Goal: Entertainment & Leisure: Consume media (video, audio)

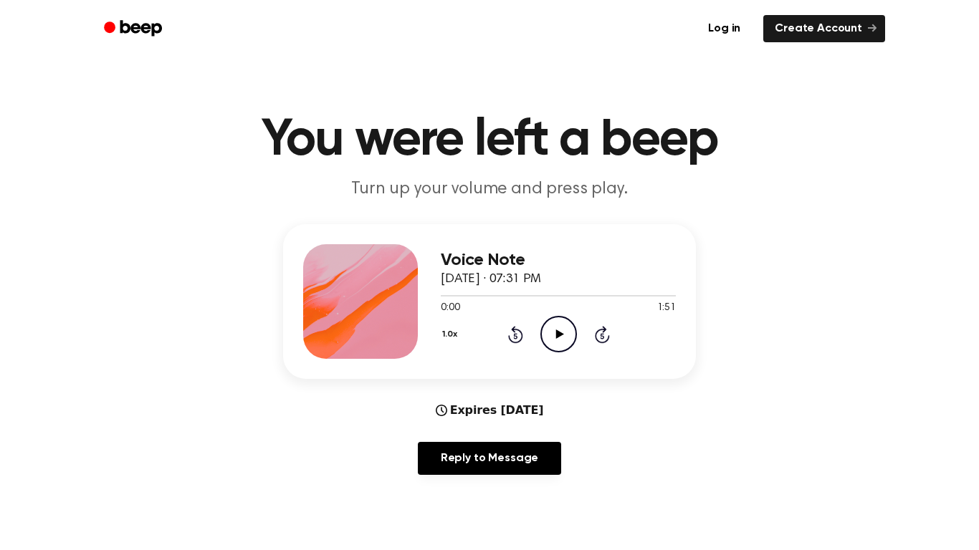
click at [560, 341] on icon "Play Audio" at bounding box center [558, 334] width 37 height 37
click at [517, 340] on icon "Rewind 5 seconds" at bounding box center [515, 334] width 16 height 19
click at [515, 336] on icon at bounding box center [515, 336] width 4 height 6
click at [531, 335] on div "1.0x Rewind 5 seconds Pause Audio Skip 5 seconds" at bounding box center [558, 334] width 235 height 37
click at [533, 335] on div "1.0x Rewind 5 seconds Pause Audio Skip 5 seconds" at bounding box center [558, 334] width 235 height 37
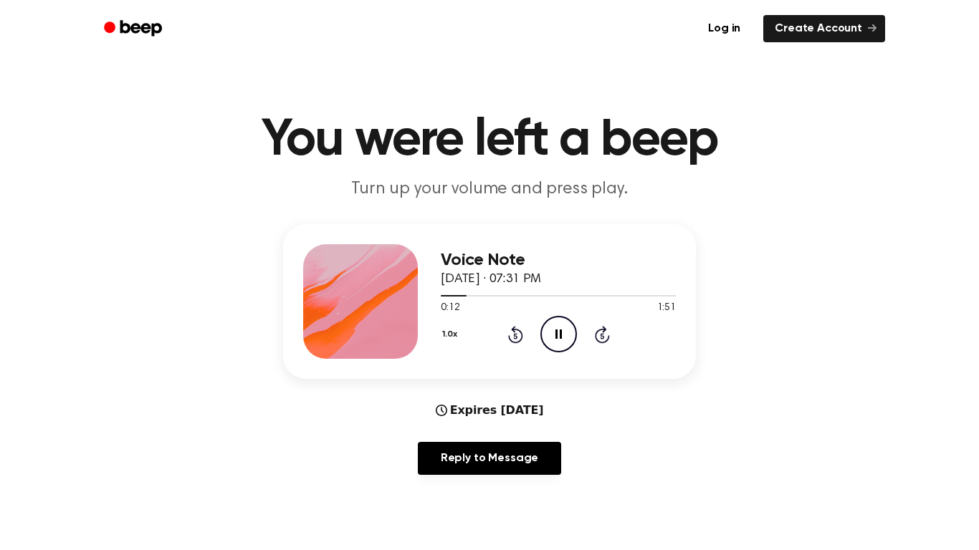
click at [520, 335] on icon "Rewind 5 seconds" at bounding box center [515, 334] width 16 height 19
click at [515, 333] on icon at bounding box center [515, 334] width 15 height 17
click at [515, 336] on icon at bounding box center [515, 336] width 4 height 6
click at [560, 335] on icon at bounding box center [559, 334] width 8 height 9
click at [515, 336] on icon at bounding box center [515, 336] width 4 height 6
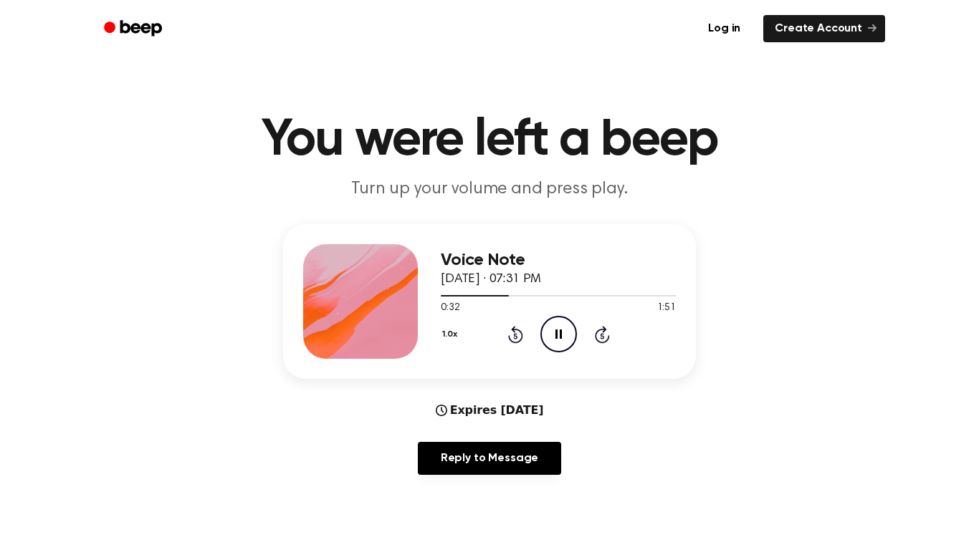
click at [510, 341] on icon at bounding box center [515, 334] width 15 height 17
click at [515, 336] on icon at bounding box center [515, 336] width 4 height 6
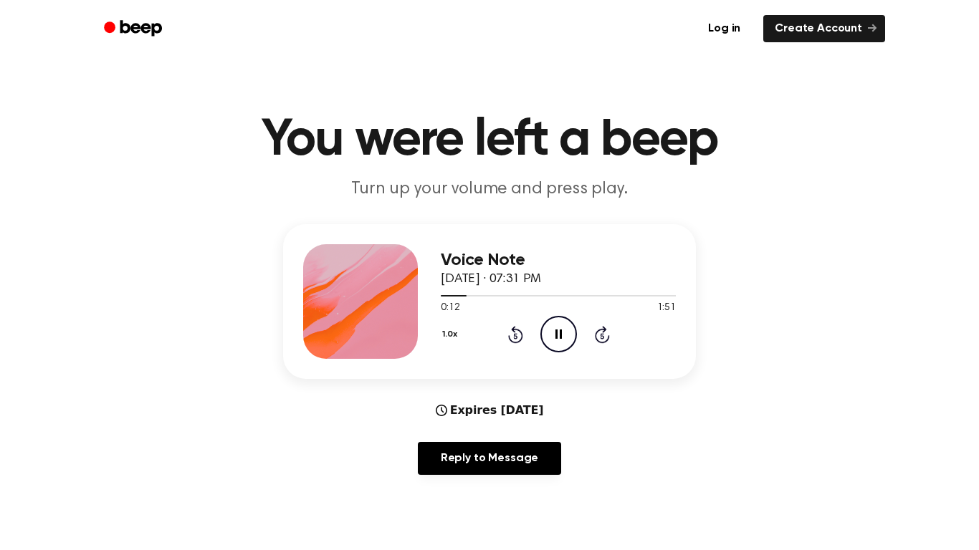
click at [515, 336] on icon at bounding box center [515, 336] width 4 height 6
click at [519, 337] on icon "Rewind 5 seconds" at bounding box center [515, 334] width 16 height 19
click at [515, 336] on icon at bounding box center [515, 336] width 4 height 6
click at [517, 341] on icon at bounding box center [515, 334] width 15 height 17
click at [560, 328] on icon "Pause Audio" at bounding box center [558, 334] width 37 height 37
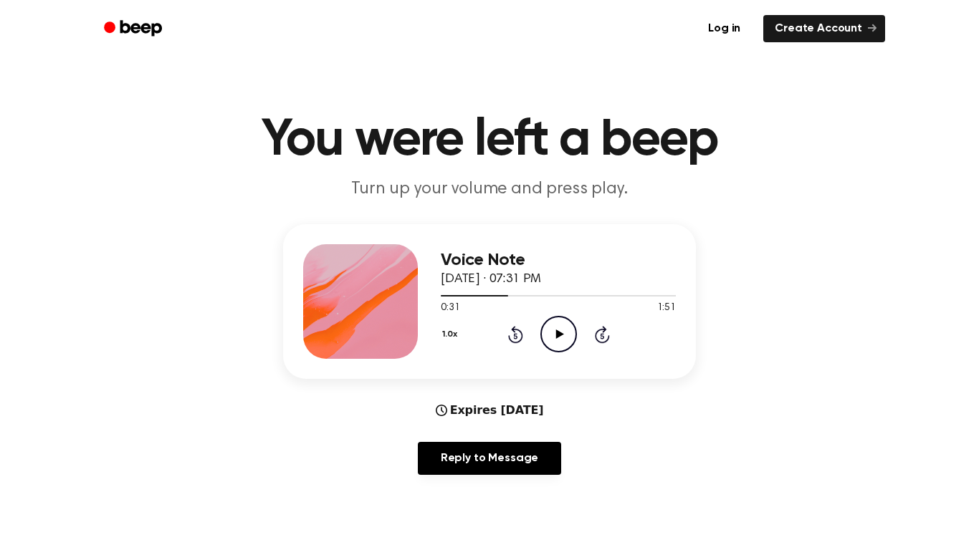
click at [567, 346] on icon "Play Audio" at bounding box center [558, 334] width 37 height 37
click at [563, 332] on icon "Pause Audio" at bounding box center [558, 334] width 37 height 37
click at [566, 338] on icon "Play Audio" at bounding box center [558, 334] width 37 height 37
click at [563, 333] on icon "Pause Audio" at bounding box center [558, 334] width 37 height 37
click at [569, 347] on icon "Play Audio" at bounding box center [558, 334] width 37 height 37
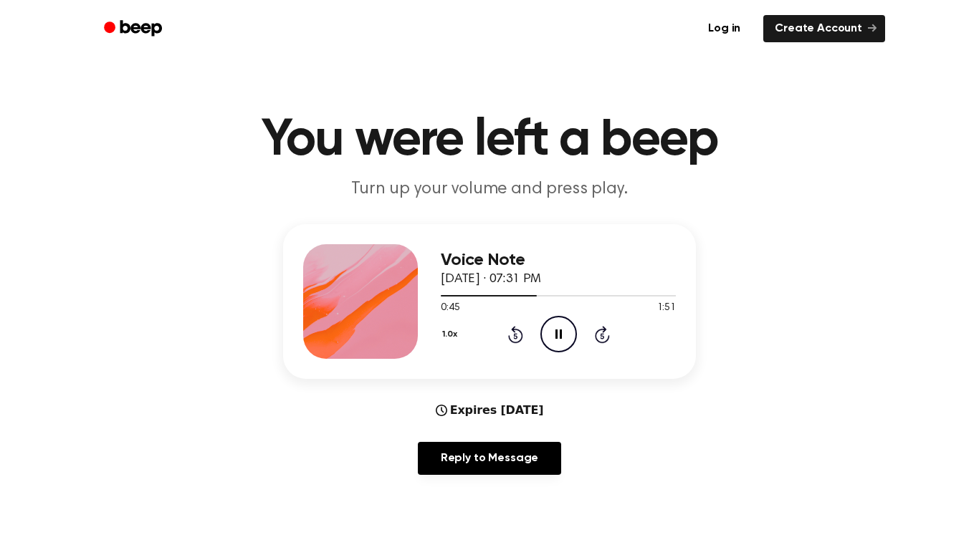
click at [563, 300] on div at bounding box center [558, 295] width 235 height 11
click at [443, 296] on div at bounding box center [504, 295] width 127 height 1
click at [443, 297] on div at bounding box center [442, 295] width 2 height 1
click at [602, 336] on icon at bounding box center [602, 336] width 4 height 6
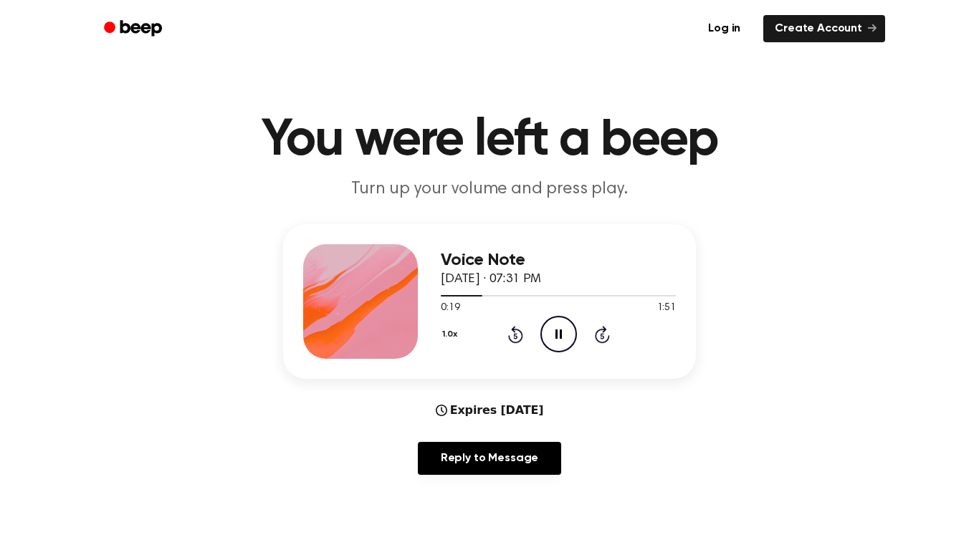
click at [603, 342] on icon at bounding box center [602, 334] width 15 height 17
click at [602, 336] on icon at bounding box center [602, 336] width 4 height 6
click at [563, 339] on icon "Pause Audio" at bounding box center [558, 334] width 37 height 37
click at [575, 336] on icon "Play Audio" at bounding box center [558, 334] width 37 height 37
click at [572, 339] on icon "Pause Audio" at bounding box center [558, 334] width 37 height 37
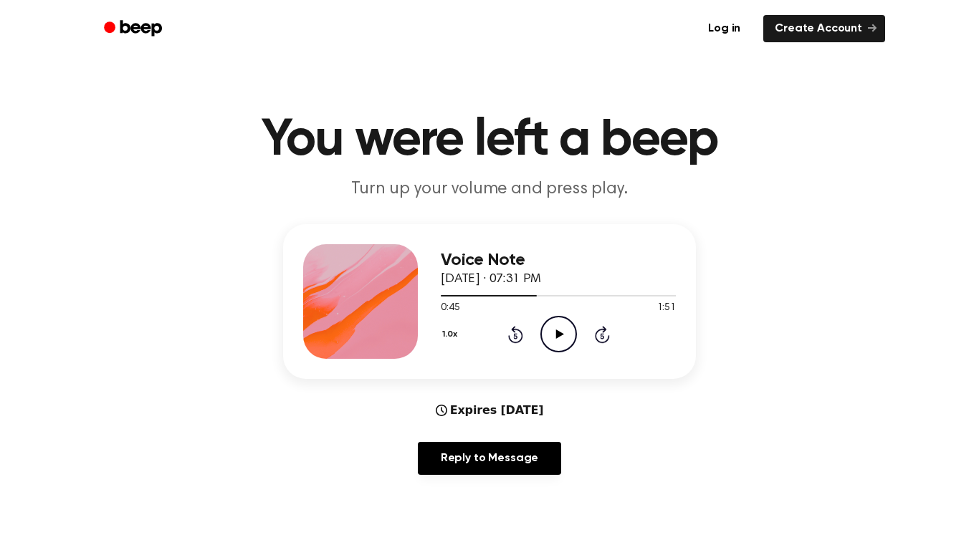
click at [561, 338] on icon "Play Audio" at bounding box center [558, 334] width 37 height 37
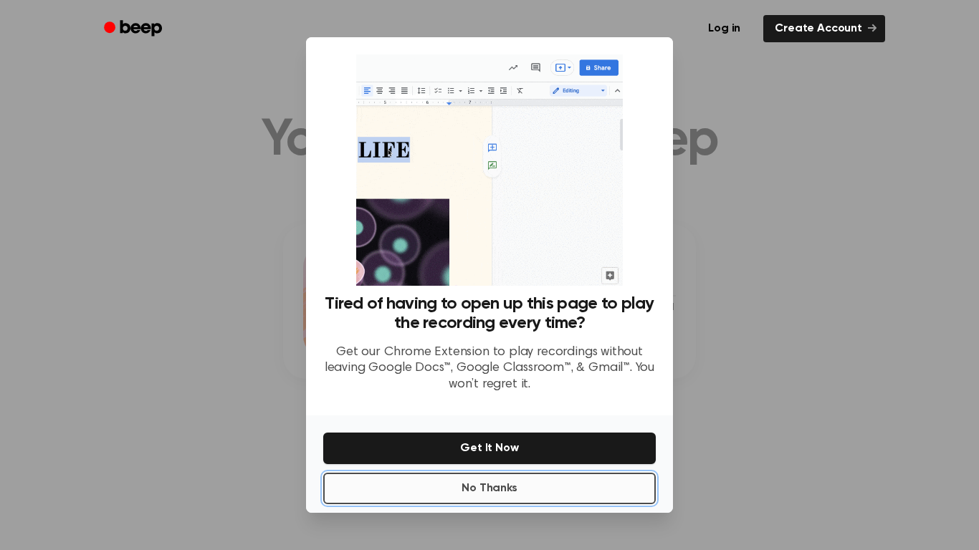
click at [455, 497] on button "No Thanks" at bounding box center [489, 489] width 333 height 32
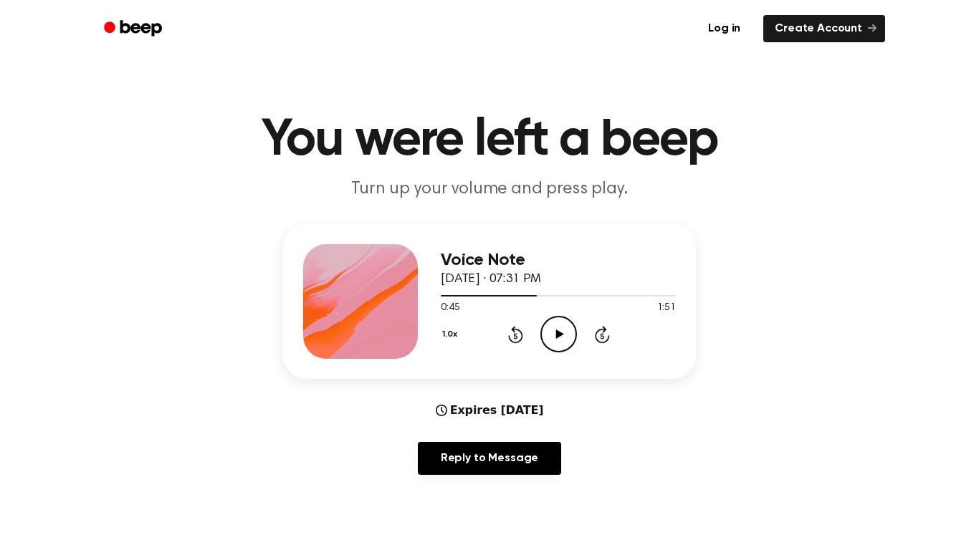
click at [555, 340] on icon "Play Audio" at bounding box center [558, 334] width 37 height 37
click at [552, 343] on icon "Pause Audio" at bounding box center [558, 334] width 37 height 37
click at [568, 350] on circle at bounding box center [558, 334] width 35 height 35
click at [570, 340] on icon "Pause Audio" at bounding box center [558, 334] width 37 height 37
click at [564, 332] on icon "Play Audio" at bounding box center [558, 334] width 37 height 37
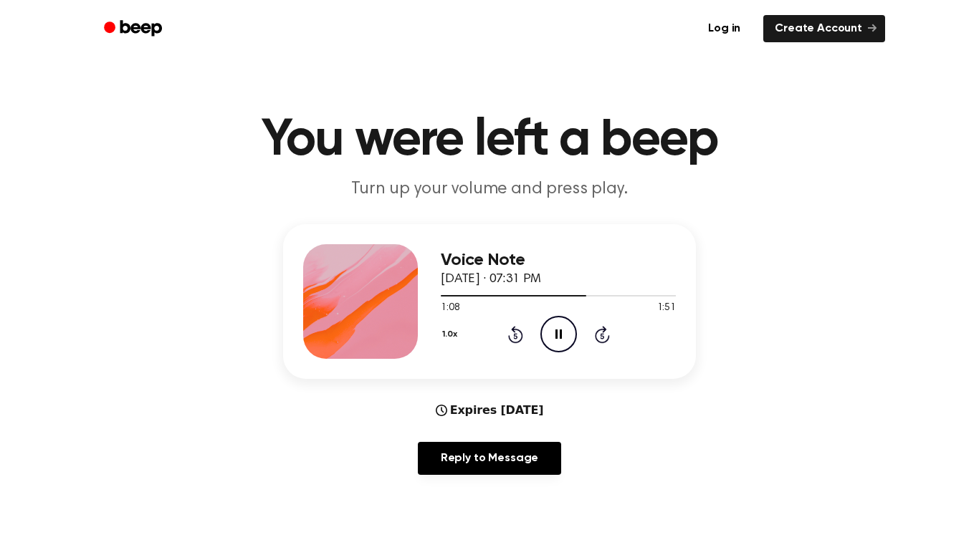
click at [545, 327] on icon "Pause Audio" at bounding box center [558, 334] width 37 height 37
click at [575, 318] on icon "Play Audio" at bounding box center [558, 334] width 37 height 37
click at [515, 331] on icon at bounding box center [515, 334] width 15 height 17
click at [515, 336] on icon at bounding box center [515, 336] width 4 height 6
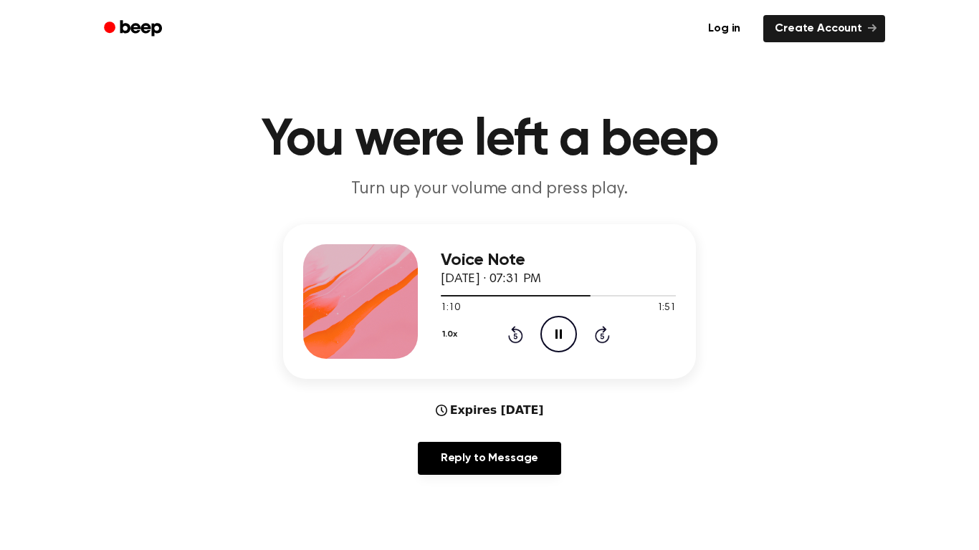
click at [544, 341] on icon "Pause Audio" at bounding box center [558, 334] width 37 height 37
click at [560, 334] on icon at bounding box center [559, 334] width 8 height 9
click at [564, 336] on icon "Pause Audio" at bounding box center [558, 334] width 37 height 37
click at [515, 336] on icon at bounding box center [515, 336] width 4 height 6
click at [560, 335] on icon at bounding box center [559, 334] width 8 height 9
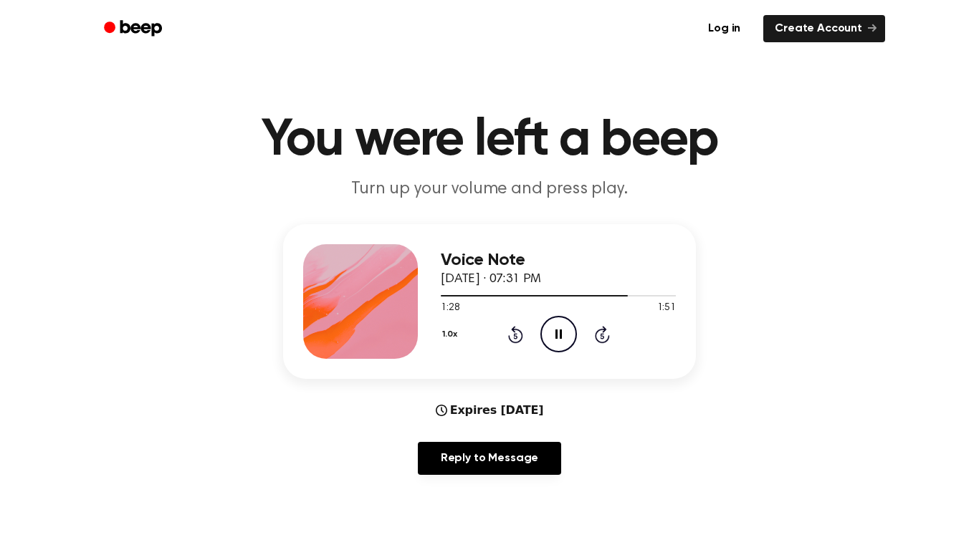
click at [559, 326] on icon "Pause Audio" at bounding box center [558, 334] width 37 height 37
click at [515, 336] on icon at bounding box center [515, 336] width 4 height 6
click at [563, 337] on icon "Play Audio" at bounding box center [558, 334] width 37 height 37
click at [556, 337] on icon at bounding box center [558, 334] width 6 height 9
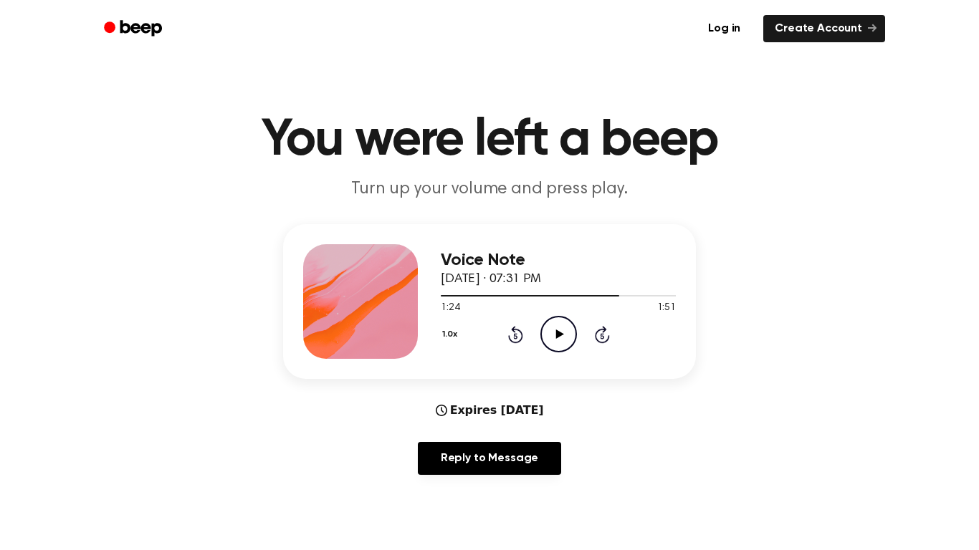
click at [551, 345] on icon "Play Audio" at bounding box center [558, 334] width 37 height 37
click at [563, 332] on icon "Pause Audio" at bounding box center [558, 334] width 37 height 37
click at [565, 340] on icon "Play Audio" at bounding box center [558, 334] width 37 height 37
click at [573, 337] on icon "Pause Audio" at bounding box center [558, 334] width 37 height 37
click at [565, 333] on icon "Play Audio" at bounding box center [558, 334] width 37 height 37
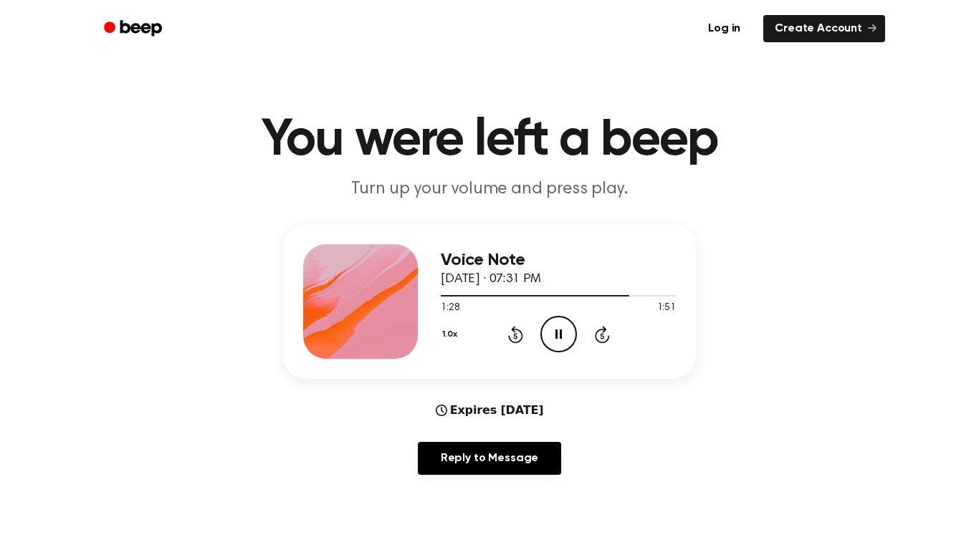
click at [568, 325] on icon "Pause Audio" at bounding box center [558, 334] width 37 height 37
click at [553, 342] on icon "Play Audio" at bounding box center [558, 334] width 37 height 37
click at [563, 340] on icon "Pause Audio" at bounding box center [558, 334] width 37 height 37
click at [574, 338] on icon "Play Audio" at bounding box center [558, 334] width 37 height 37
click at [564, 340] on icon "Pause Audio" at bounding box center [558, 334] width 37 height 37
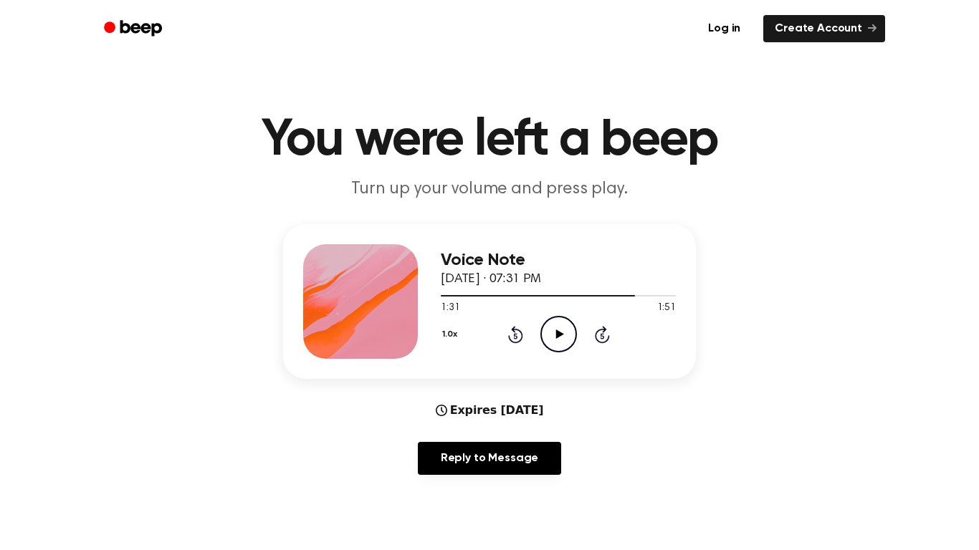
click at [568, 342] on icon "Play Audio" at bounding box center [558, 334] width 37 height 37
click at [575, 325] on icon "Pause Audio" at bounding box center [558, 334] width 37 height 37
click at [522, 328] on icon "Rewind 5 seconds" at bounding box center [515, 334] width 16 height 19
click at [550, 330] on icon "Play Audio" at bounding box center [558, 334] width 37 height 37
click at [569, 319] on icon "Pause Audio" at bounding box center [558, 334] width 37 height 37
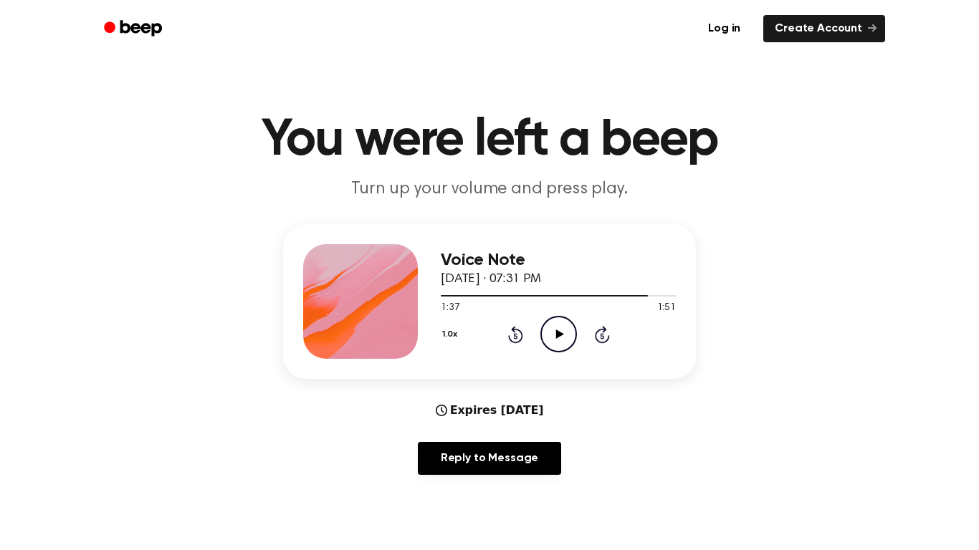
click at [563, 335] on icon "Play Audio" at bounding box center [558, 334] width 37 height 37
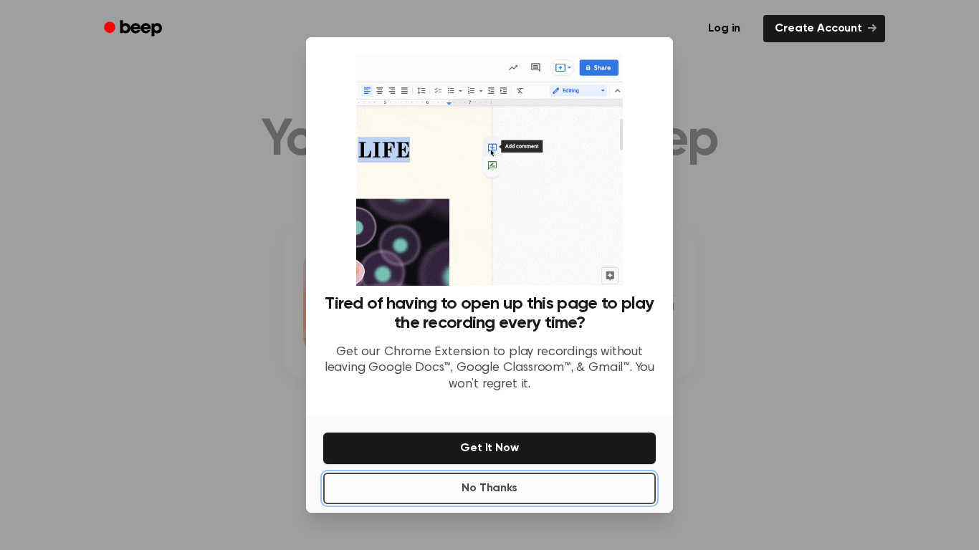
click at [581, 482] on button "No Thanks" at bounding box center [489, 489] width 333 height 32
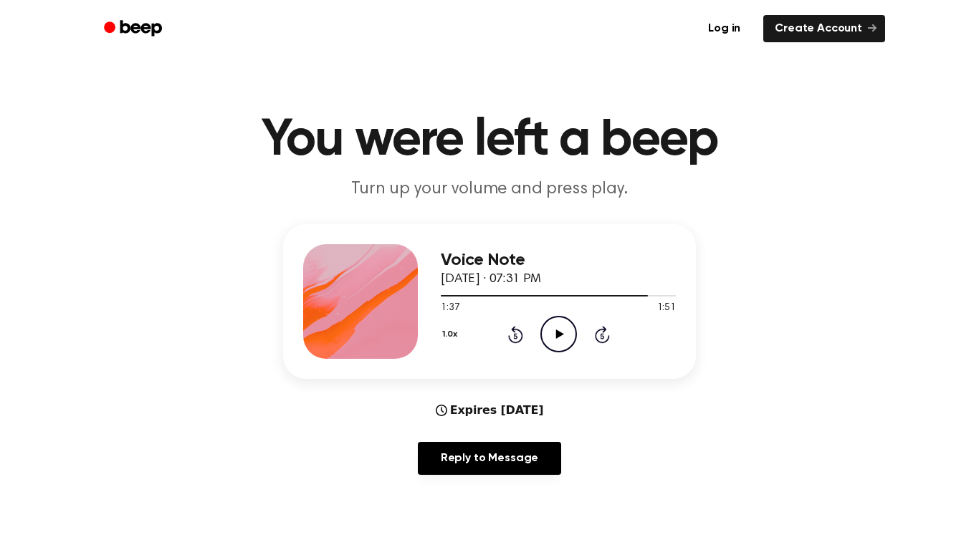
click at [552, 337] on icon "Play Audio" at bounding box center [558, 334] width 37 height 37
